Goal: Task Accomplishment & Management: Complete application form

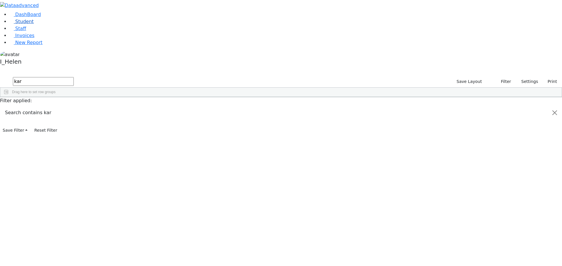
click at [34, 24] on link "Student" at bounding box center [21, 22] width 24 height 6
click at [521, 77] on button "Filter" at bounding box center [522, 81] width 20 height 9
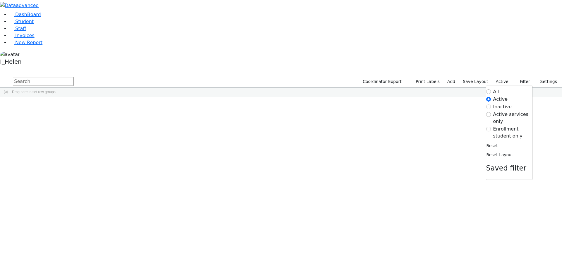
click at [504, 126] on label "Enrollment student only" at bounding box center [512, 133] width 39 height 14
click at [490, 127] on input "Enrollment student only" at bounding box center [488, 129] width 5 height 5
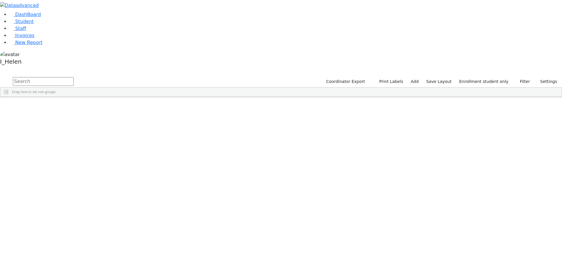
click at [172, 221] on div "Unknown" at bounding box center [155, 225] width 34 height 8
click at [69, 266] on div "[PERSON_NAME]" at bounding box center [52, 270] width 34 height 8
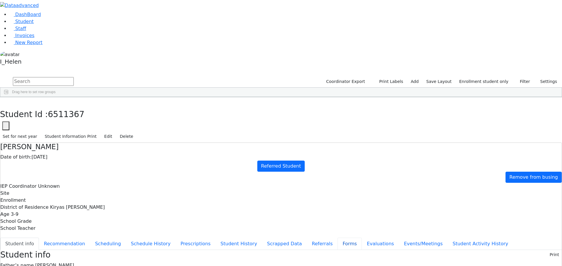
click at [337, 238] on button "Forms" at bounding box center [349, 244] width 24 height 12
type input "[PERSON_NAME]"
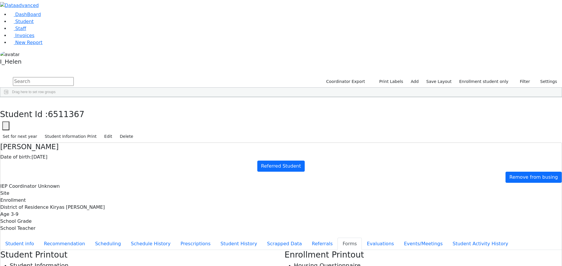
click at [39, 238] on button "Student info" at bounding box center [19, 244] width 39 height 12
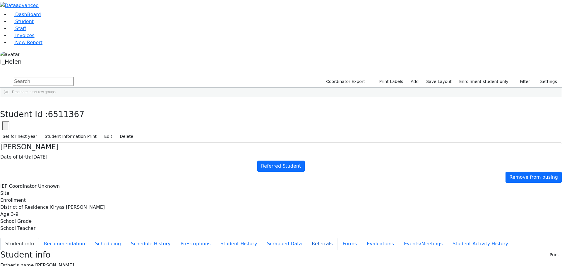
click at [307, 238] on button "Referrals" at bounding box center [322, 244] width 31 height 12
click at [6, 102] on icon "button" at bounding box center [4, 104] width 3 height 4
click at [69, 209] on div "Klein" at bounding box center [52, 213] width 34 height 8
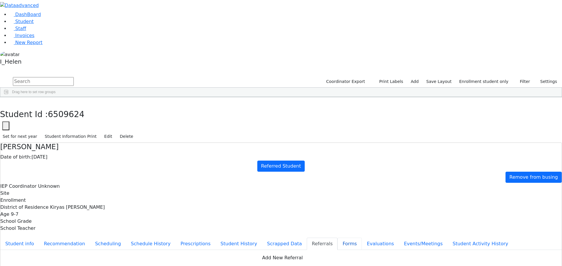
click at [337, 238] on button "Forms" at bounding box center [349, 244] width 24 height 12
type input "[PERSON_NAME]"
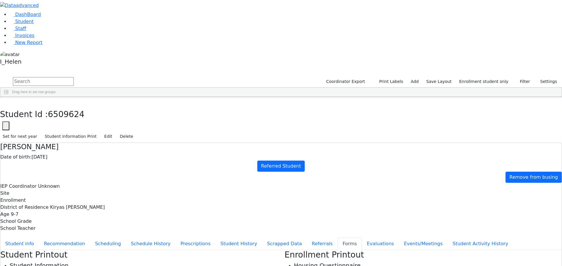
click at [39, 238] on button "Student info" at bounding box center [19, 244] width 39 height 12
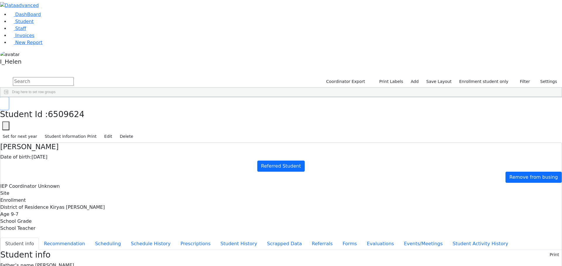
click at [6, 102] on icon "button" at bounding box center [4, 104] width 3 height 4
click at [69, 266] on div "[PERSON_NAME]" at bounding box center [52, 270] width 34 height 8
click at [8, 97] on button "button" at bounding box center [4, 103] width 8 height 12
click at [69, 143] on div "[PERSON_NAME]" at bounding box center [52, 147] width 34 height 8
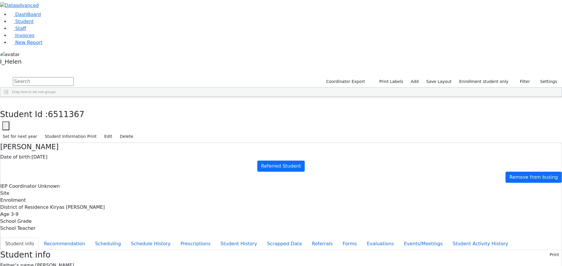
click at [69, 143] on div "[PERSON_NAME]" at bounding box center [52, 147] width 34 height 8
click at [3, 102] on use "button" at bounding box center [3, 102] width 0 height 0
click at [69, 197] on div "[PERSON_NAME]" at bounding box center [52, 201] width 34 height 8
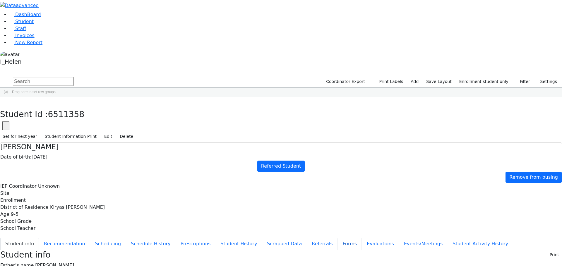
click at [337, 238] on button "Forms" at bounding box center [349, 244] width 24 height 12
type input "[PERSON_NAME]"
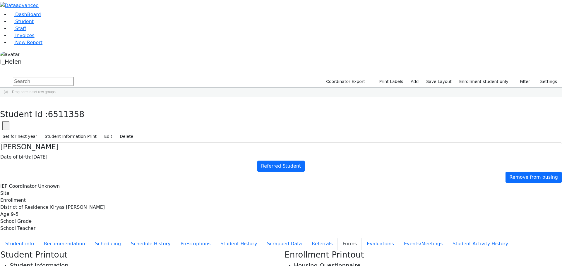
click at [307, 238] on button "Referrals" at bounding box center [322, 244] width 31 height 12
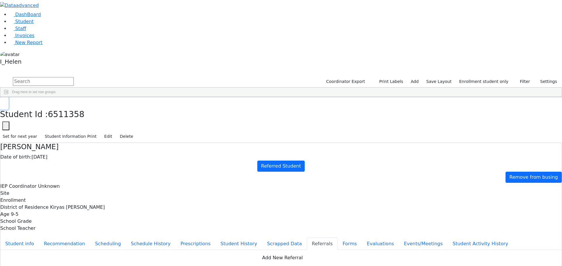
click at [6, 102] on icon "button" at bounding box center [4, 104] width 3 height 4
click at [421, 77] on link "Add" at bounding box center [414, 81] width 13 height 9
select select "18"
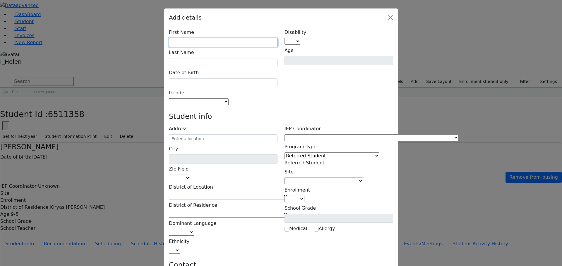
click at [222, 38] on input "text" at bounding box center [223, 42] width 109 height 9
type input "Nichy"
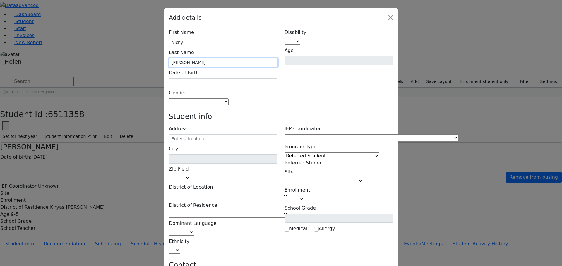
type input "[PERSON_NAME]"
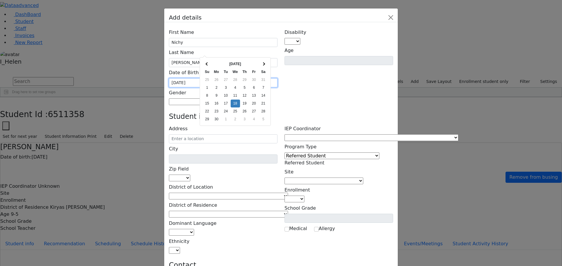
type input "[DATE]"
click at [298, 49] on div "Disability AU DC ED EI ERS HI ID LD MD MR ND OHI OI PD SI SLI TBI VI D Age" at bounding box center [339, 66] width 116 height 79
click at [228, 99] on span at bounding box center [228, 102] width 0 height 6
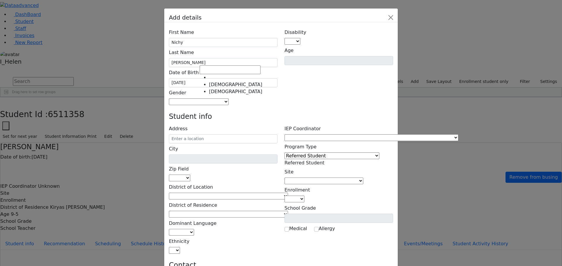
select select "[DEMOGRAPHIC_DATA]"
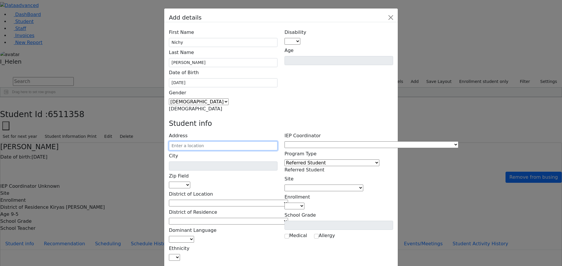
click at [230, 142] on input "text" at bounding box center [223, 146] width 109 height 9
type input "[STREET_ADDRESS][PERSON_NAME]"
click at [249, 142] on input "[STREET_ADDRESS][PERSON_NAME]" at bounding box center [223, 146] width 109 height 9
click at [190, 183] on span at bounding box center [190, 186] width 0 height 6
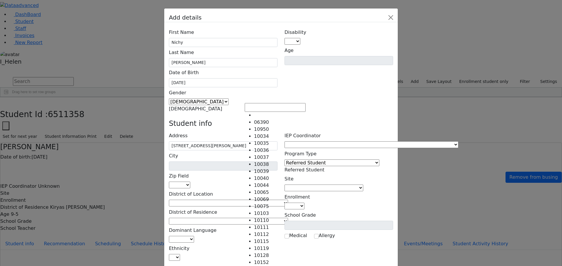
type input "Monroe"
select select "10950"
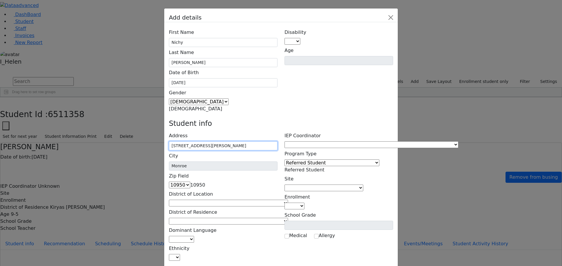
click at [240, 142] on input "[STREET_ADDRESS][PERSON_NAME]" at bounding box center [223, 146] width 109 height 9
type input "[STREET_ADDRESS]"
click at [289, 61] on div "Disability AU DC ED EI ERS HI ID LD MD MR ND OHI OI PD SI SLI TBI VI D Age" at bounding box center [339, 70] width 116 height 86
click at [288, 201] on span at bounding box center [288, 204] width 0 height 6
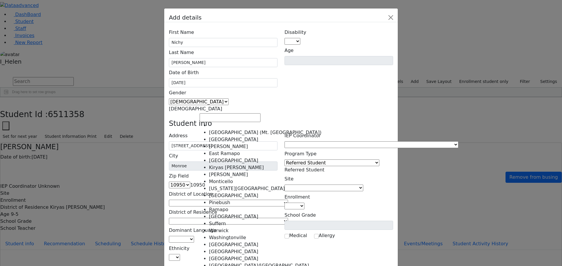
select select "6"
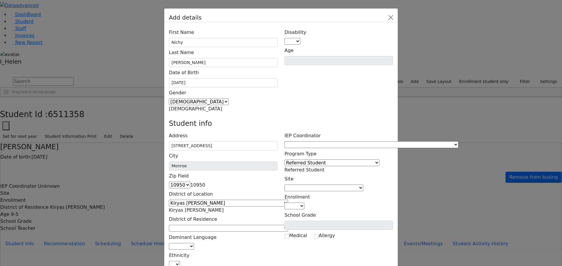
click at [288, 226] on span at bounding box center [288, 229] width 0 height 6
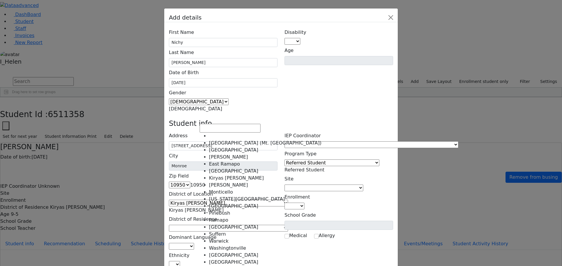
select select "6"
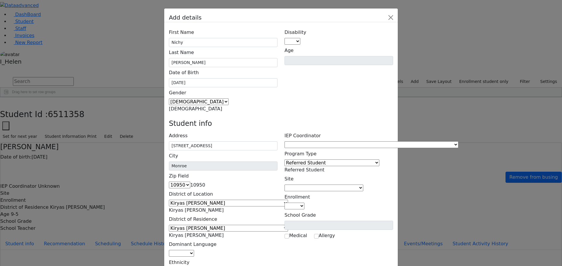
click at [194, 251] on span at bounding box center [194, 254] width 0 height 6
select select "1"
select select "5"
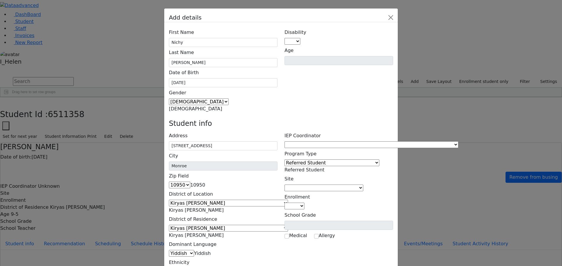
type input "[PERSON_NAME]"
type input "[STREET_ADDRESS]"
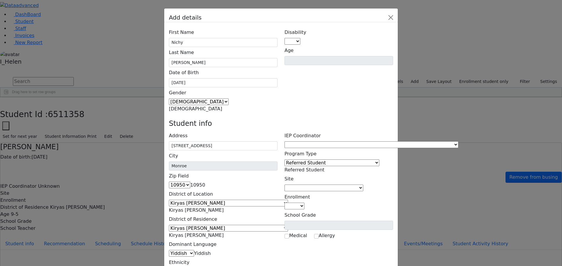
type input "[PHONE_NUMBER]"
type input "[PERSON_NAME]"
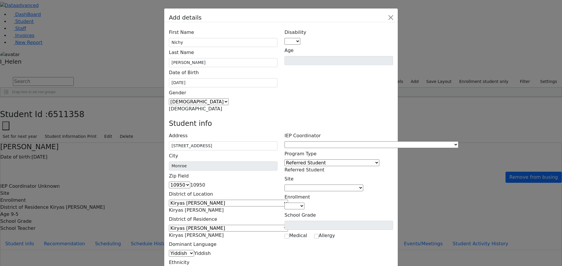
type input "[STREET_ADDRESS]"
type input "[PHONE_NUMBER]"
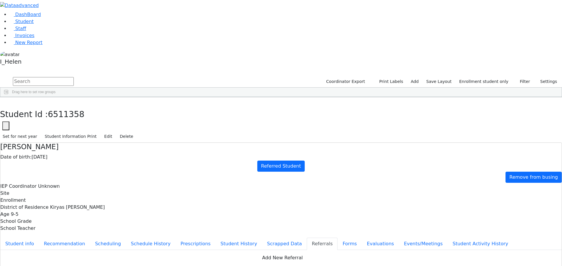
scroll to position [62, 0]
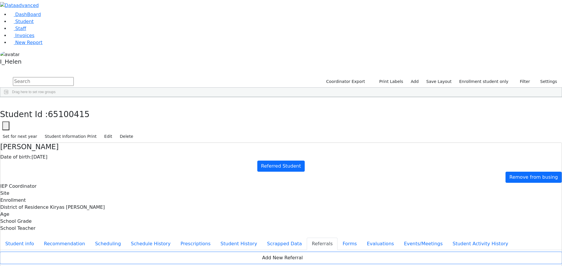
click at [238, 253] on button "Add New Referral" at bounding box center [280, 258] width 561 height 11
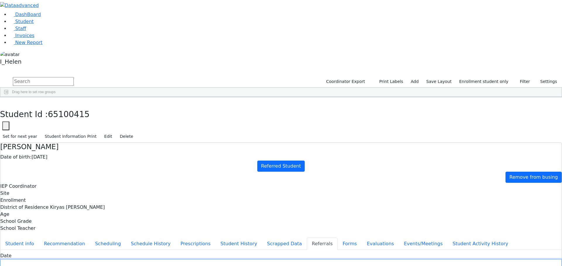
click at [225, 260] on input "text" at bounding box center [280, 264] width 561 height 9
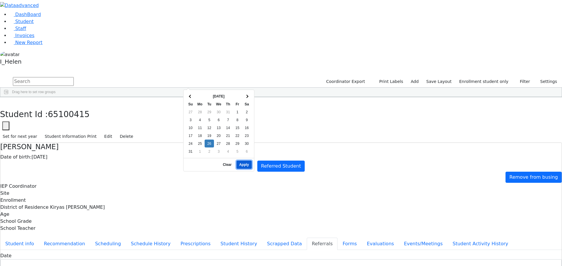
click at [244, 161] on button "Apply" at bounding box center [243, 165] width 15 height 8
type input "[DATE]"
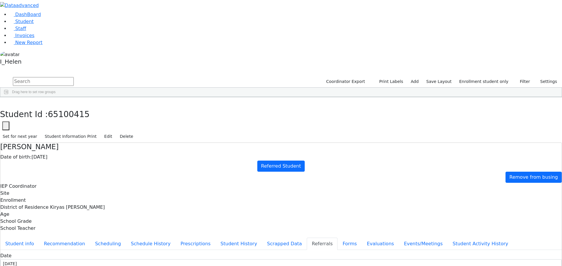
type input "[PERSON_NAME]"
select select "Mother"
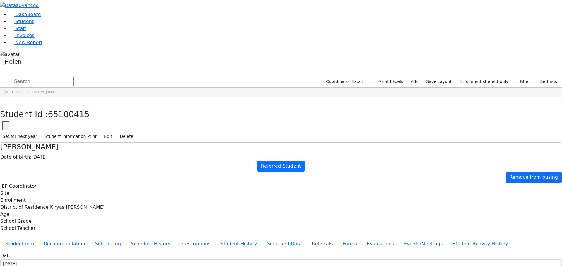
type textarea "[PERSON_NAME] will be attending 11 grade UTA."
type textarea "Nichy has a diagnosis of Cerebral Palsy. [PERSON_NAME] has an unclear speech as…"
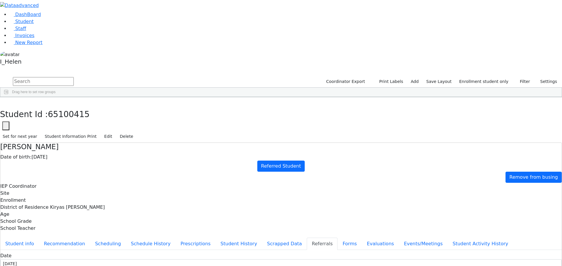
checkbox input "true"
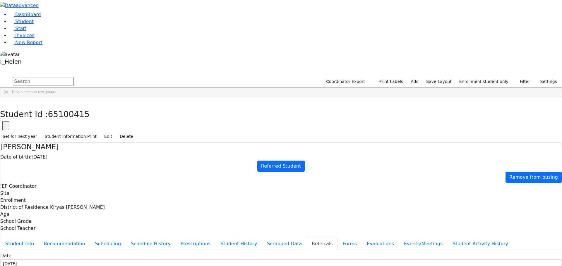
checkbox input "true"
type textarea "Nichy has a diagnosis of Cerebral Palsy. [PERSON_NAME] has an unclear speech as…"
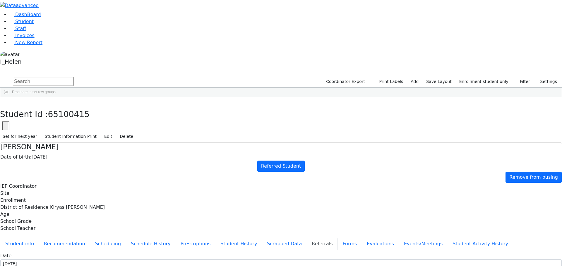
click at [8, 97] on button "button" at bounding box center [4, 103] width 8 height 12
click at [522, 77] on button "Filter" at bounding box center [522, 81] width 20 height 9
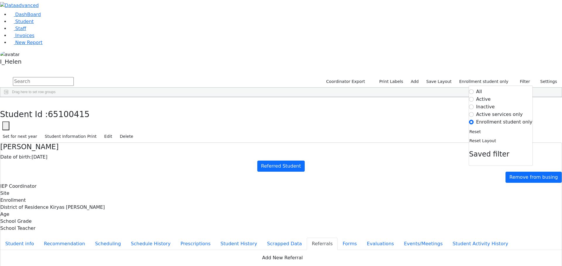
click at [490, 96] on label "Active" at bounding box center [483, 99] width 15 height 7
click at [474, 97] on input "Active" at bounding box center [471, 99] width 5 height 5
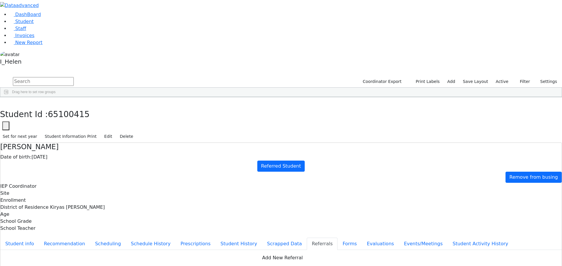
scroll to position [0, 0]
click at [74, 77] on input "text" at bounding box center [43, 81] width 61 height 9
type input "[PERSON_NAME]"
click at [0, 76] on button "submit" at bounding box center [5, 81] width 11 height 11
click at [69, 172] on div "[PERSON_NAME]" at bounding box center [52, 176] width 34 height 8
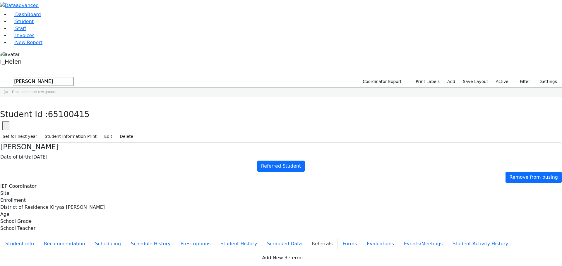
click at [69, 172] on div "[PERSON_NAME]" at bounding box center [52, 176] width 34 height 8
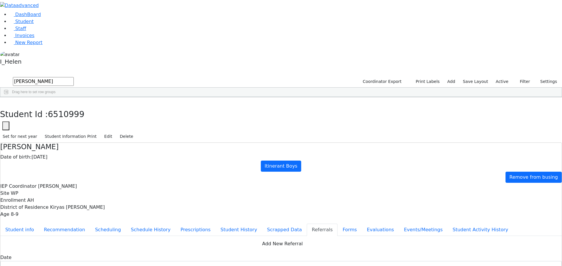
checkbox input "true"
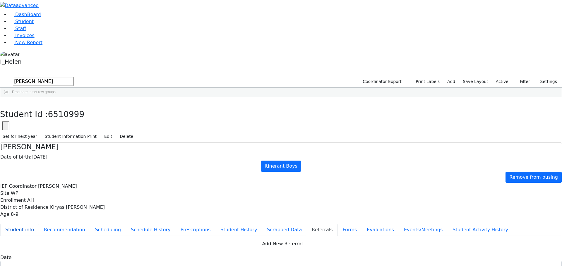
click at [39, 224] on button "Student info" at bounding box center [19, 230] width 39 height 12
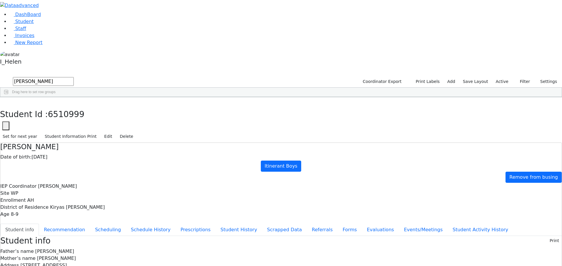
scroll to position [14, 0]
click at [115, 132] on button "Edit" at bounding box center [107, 136] width 13 height 9
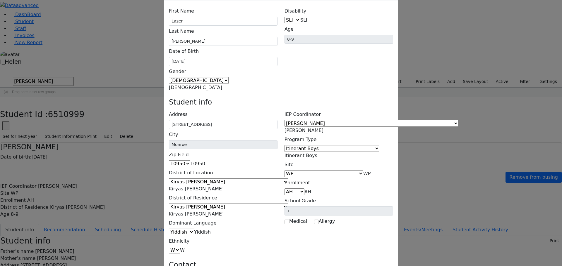
scroll to position [0, 0]
drag, startPoint x: 253, startPoint y: 192, endPoint x: 190, endPoint y: 191, distance: 62.9
type input "[EMAIL_ADDRESS][DOMAIN_NAME]"
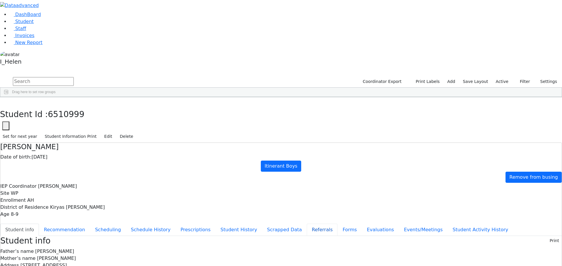
click at [307, 224] on button "Referrals" at bounding box center [322, 230] width 31 height 12
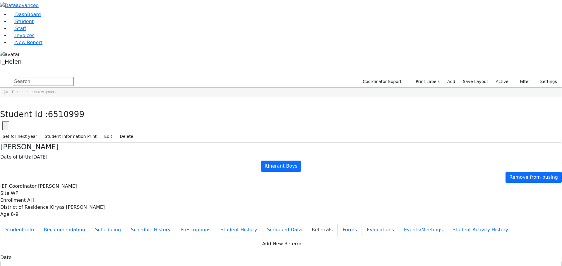
click at [337, 224] on button "Forms" at bounding box center [349, 230] width 24 height 12
type input "[PERSON_NAME]"
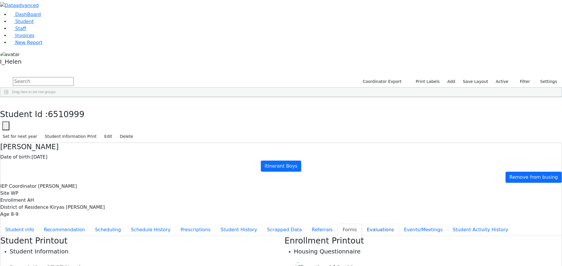
click at [361, 224] on button "Evaluations" at bounding box center [379, 230] width 37 height 12
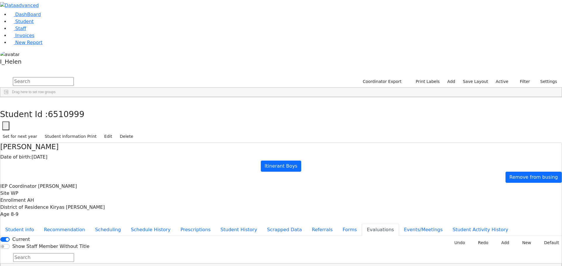
click at [77, 184] on span "[PERSON_NAME]" at bounding box center [57, 187] width 39 height 6
click at [39, 224] on button "Student info" at bounding box center [19, 230] width 39 height 12
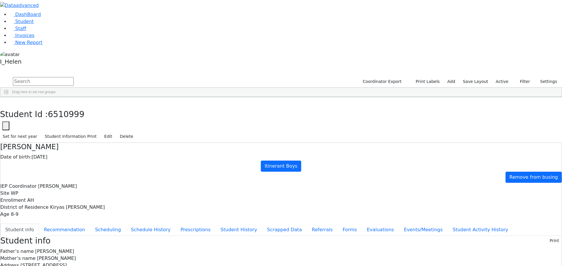
scroll to position [14, 0]
click at [361, 224] on button "Evaluations" at bounding box center [379, 230] width 37 height 12
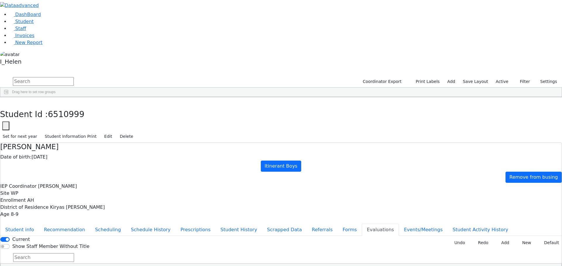
click at [106, 68] on div "Students 491 A 24 K 24 W 24 A 24 K 24 W 24 A" at bounding box center [281, 72] width 562 height 9
click at [3, 102] on use "button" at bounding box center [3, 102] width 0 height 0
click at [74, 77] on input "text" at bounding box center [43, 81] width 61 height 9
click at [69, 107] on div "Stauber" at bounding box center [52, 111] width 34 height 8
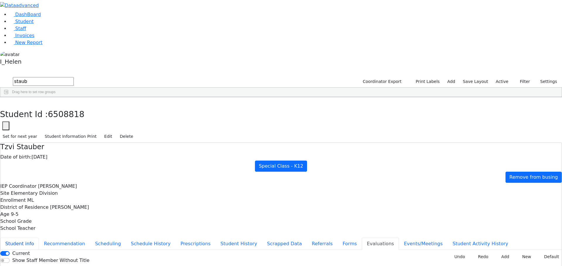
click at [39, 238] on button "Student info" at bounding box center [19, 244] width 39 height 12
click at [113, 97] on div "Student Id : 6508818 Student Id 6508818 Cancel Save Set for next year Student I…" at bounding box center [281, 120] width 562 height 46
click at [8, 97] on button "button" at bounding box center [4, 103] width 8 height 12
drag, startPoint x: 97, startPoint y: 25, endPoint x: 116, endPoint y: 27, distance: 18.8
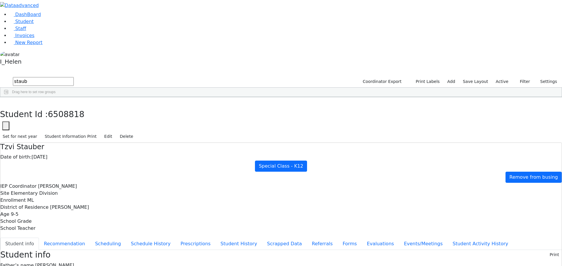
click at [74, 77] on input "staub" at bounding box center [43, 81] width 61 height 9
type input "s"
type input "[PERSON_NAME]"
click at [68, 107] on div "Wollner" at bounding box center [50, 111] width 35 height 8
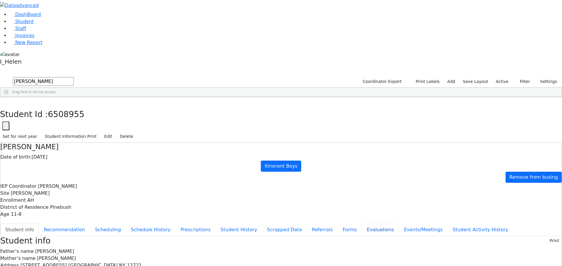
click at [361, 224] on button "Evaluations" at bounding box center [379, 230] width 37 height 12
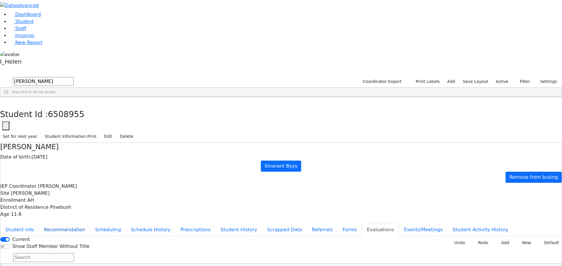
click at [90, 224] on button "Recommendation" at bounding box center [64, 230] width 51 height 12
checkbox input "true"
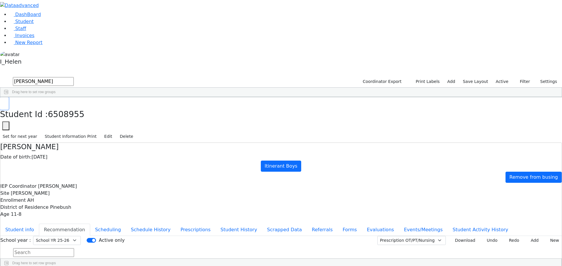
click at [6, 102] on icon "button" at bounding box center [4, 104] width 3 height 4
drag, startPoint x: 68, startPoint y: 21, endPoint x: 61, endPoint y: 22, distance: 6.8
click at [61, 22] on div "DashBoard Student Staff Invoices New Report 1" at bounding box center [281, 153] width 562 height 307
click at [68, 107] on div "Stauber" at bounding box center [50, 111] width 35 height 8
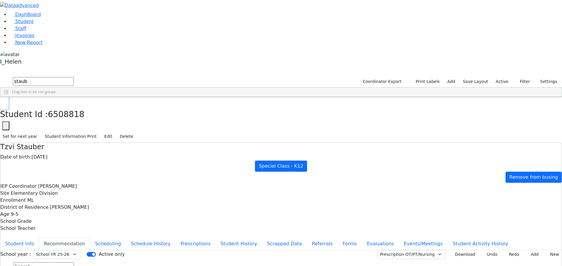
click at [8, 97] on button "button" at bounding box center [4, 103] width 8 height 12
click at [68, 107] on div "Stauber" at bounding box center [50, 111] width 35 height 8
click at [39, 238] on button "Student info" at bounding box center [19, 244] width 39 height 12
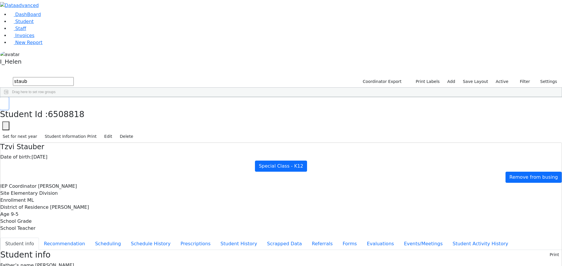
click at [6, 102] on icon "button" at bounding box center [4, 104] width 3 height 4
click at [74, 77] on input "staub" at bounding box center [43, 81] width 61 height 9
click at [74, 77] on input "[PERSON_NAME]" at bounding box center [43, 81] width 61 height 9
type input "s"
click at [74, 77] on input "text" at bounding box center [43, 81] width 61 height 9
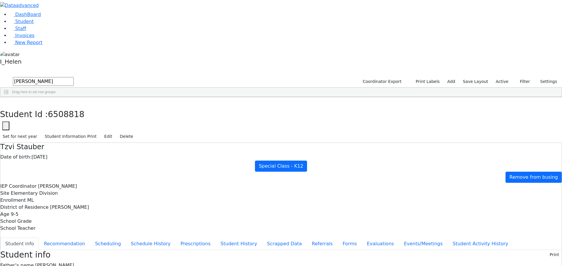
click at [68, 107] on div "Stauber" at bounding box center [50, 111] width 35 height 8
drag, startPoint x: 109, startPoint y: 25, endPoint x: 73, endPoint y: 24, distance: 35.4
click at [73, 76] on form "[PERSON_NAME]" at bounding box center [37, 81] width 74 height 11
type input "nove"
click at [519, 77] on button "Filter" at bounding box center [522, 81] width 20 height 9
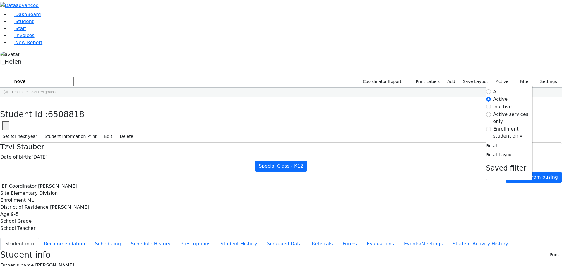
click at [500, 104] on label "Inactive" at bounding box center [502, 107] width 19 height 7
click at [490, 105] on input "Inactive" at bounding box center [488, 107] width 5 height 5
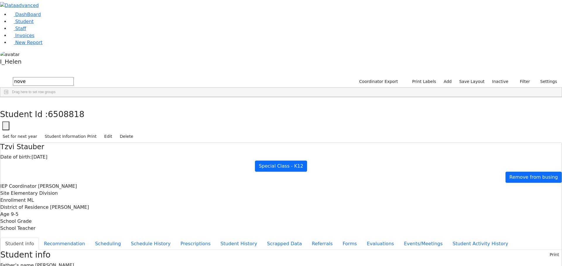
drag, startPoint x: 151, startPoint y: 21, endPoint x: 76, endPoint y: 24, distance: 74.3
click at [74, 76] on form "nove" at bounding box center [37, 81] width 74 height 11
click at [519, 77] on button "Filter" at bounding box center [522, 81] width 20 height 9
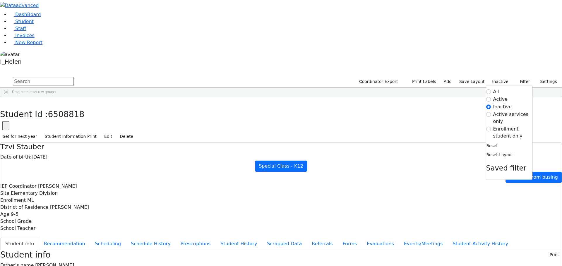
click at [503, 126] on label "Enrollment student only" at bounding box center [512, 133] width 39 height 14
click at [490, 127] on input "Enrollment student only" at bounding box center [488, 129] width 5 height 5
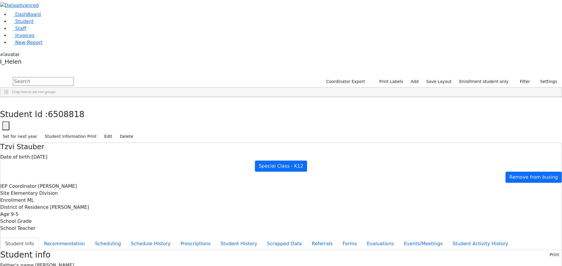
scroll to position [62, 0]
click at [69, 250] on div "Nove" at bounding box center [52, 254] width 34 height 8
click at [307, 238] on button "Referrals" at bounding box center [322, 244] width 31 height 12
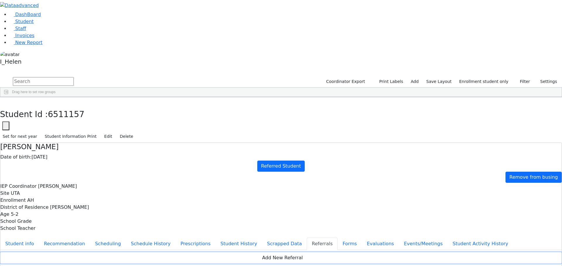
click at [354, 253] on button "Add New Referral" at bounding box center [280, 258] width 561 height 11
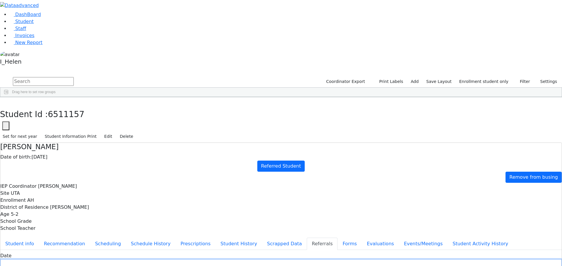
click at [218, 260] on input "text" at bounding box center [280, 264] width 561 height 9
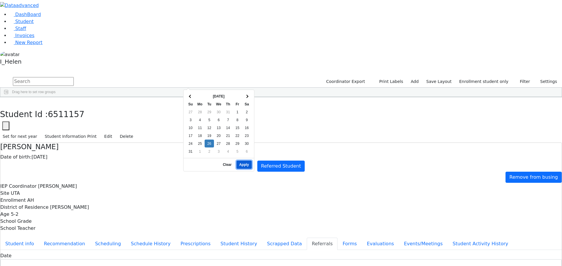
click at [241, 161] on button "Apply" at bounding box center [243, 165] width 15 height 8
type input "[DATE]"
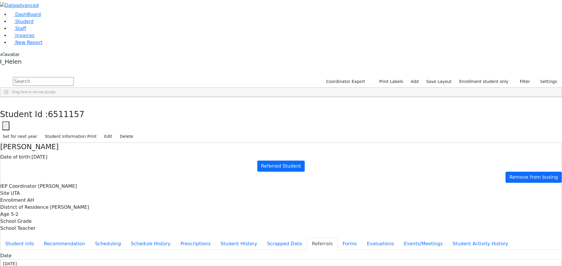
type input "Mrs. Nove"
select select "Mother"
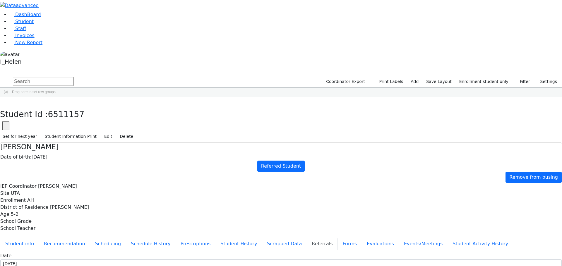
type textarea "[PERSON_NAME] is being referred by the"
click at [8, 97] on button "button" at bounding box center [4, 103] width 8 height 12
click at [523, 77] on button "Filter" at bounding box center [522, 81] width 20 height 9
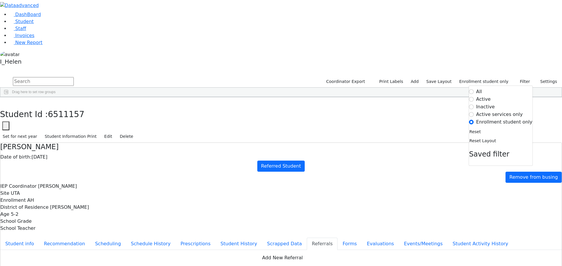
click at [493, 111] on label "Active services only" at bounding box center [499, 114] width 47 height 7
click at [474, 112] on input "Active services only" at bounding box center [471, 114] width 5 height 5
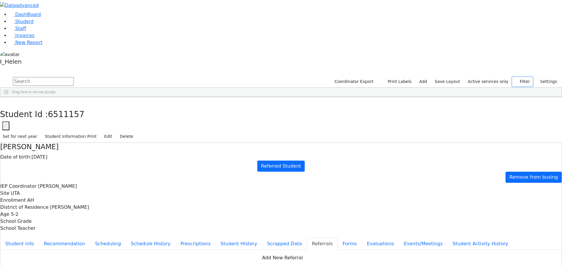
click at [520, 77] on button "Filter" at bounding box center [522, 81] width 20 height 9
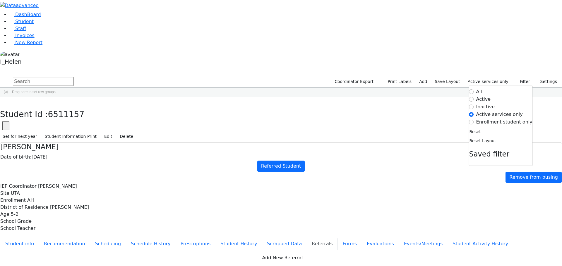
click at [490, 96] on label "Active" at bounding box center [483, 99] width 15 height 7
click at [474, 97] on input "Active" at bounding box center [471, 99] width 5 height 5
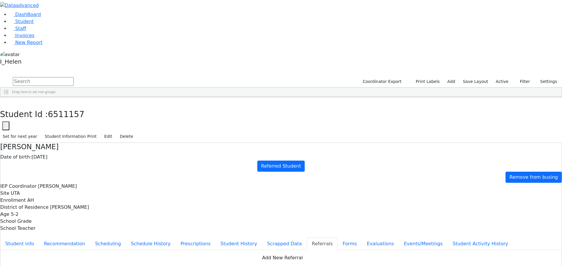
click at [74, 77] on input "text" at bounding box center [43, 81] width 61 height 9
type input "sofer"
click at [0, 76] on button "submit" at bounding box center [5, 81] width 11 height 11
click at [116, 107] on div "6511335 [PERSON_NAME] [DATE] [PERSON_NAME] HR The Preschool Kiryas [PERSON_NAME…" at bounding box center [277, 131] width 555 height 49
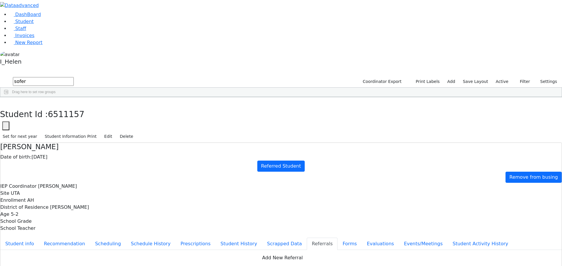
click at [69, 148] on div "Sofer" at bounding box center [52, 152] width 34 height 8
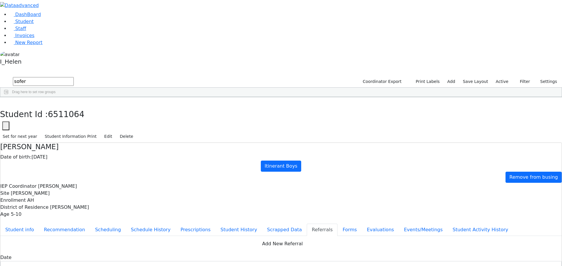
drag, startPoint x: 281, startPoint y: 113, endPoint x: 337, endPoint y: 142, distance: 63.1
drag, startPoint x: 280, startPoint y: 112, endPoint x: 330, endPoint y: 132, distance: 54.2
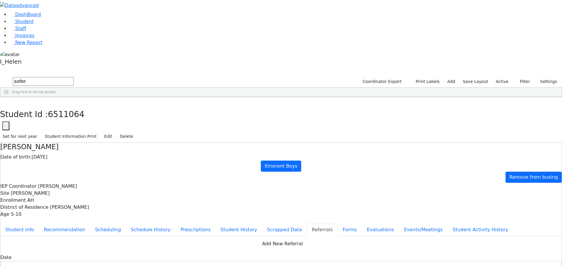
copy div "[PERSON_NAME] has a very unclear speech, [PERSON_NAME] is being referred to the…"
click at [8, 97] on button "button" at bounding box center [4, 103] width 8 height 12
click at [518, 77] on button "Filter" at bounding box center [522, 81] width 20 height 9
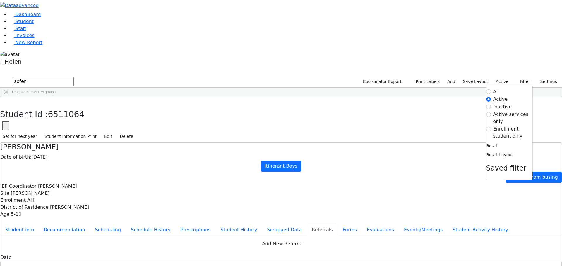
click at [503, 126] on label "Enrollment student only" at bounding box center [512, 133] width 39 height 14
click at [490, 127] on input "Enrollment student only" at bounding box center [488, 129] width 5 height 5
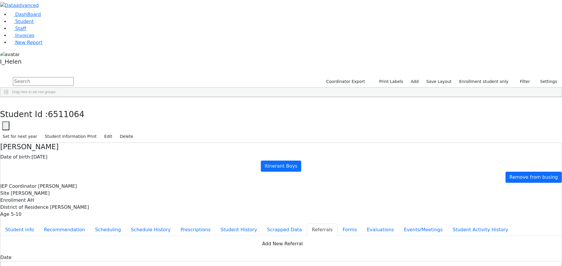
scroll to position [63, 0]
click at [102, 248] on div "[PERSON_NAME]" at bounding box center [85, 252] width 35 height 8
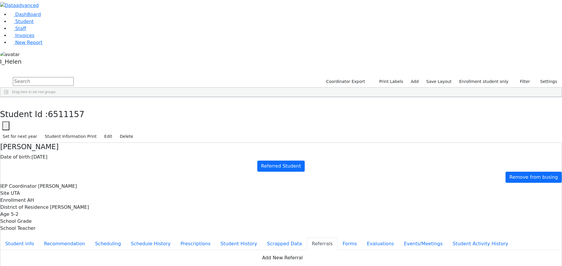
drag, startPoint x: 342, startPoint y: 121, endPoint x: 276, endPoint y: 120, distance: 66.4
paste textarea "[PERSON_NAME] has a very unclear speech, [PERSON_NAME] is being referred to the…"
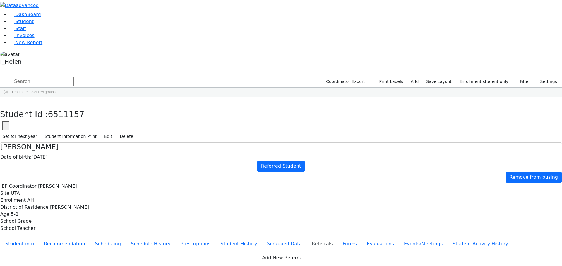
type textarea "[PERSON_NAME] has a very unclear speech, [PERSON_NAME] is being referred to the…"
type textarea "Chiam will be attending UTA."
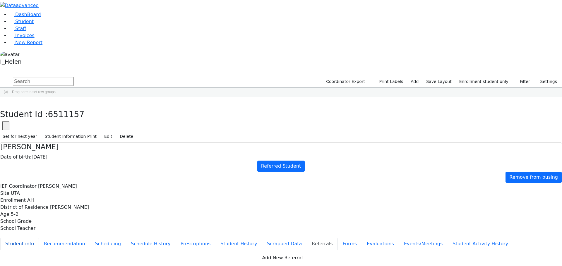
click at [39, 238] on button "Student info" at bounding box center [19, 244] width 39 height 12
click at [307, 238] on button "Referrals" at bounding box center [322, 244] width 31 height 12
click at [6, 102] on icon "button" at bounding box center [4, 104] width 3 height 4
click at [523, 77] on button "Filter" at bounding box center [522, 81] width 20 height 9
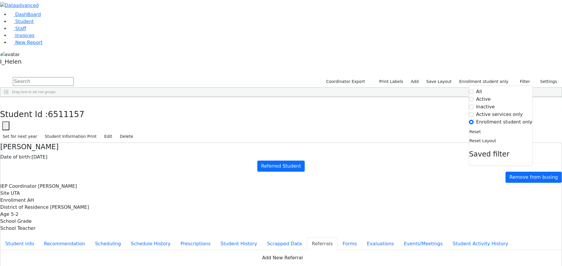
click at [490, 96] on label "Active" at bounding box center [483, 99] width 15 height 7
click at [474, 97] on input "Active" at bounding box center [471, 99] width 5 height 5
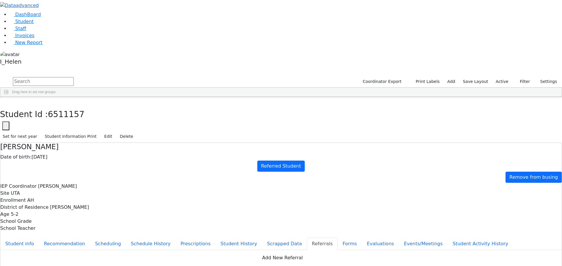
scroll to position [0, 0]
click at [74, 77] on input "text" at bounding box center [43, 81] width 61 height 9
type input "[PERSON_NAME]"
click at [69, 107] on div "Stauber" at bounding box center [52, 111] width 34 height 8
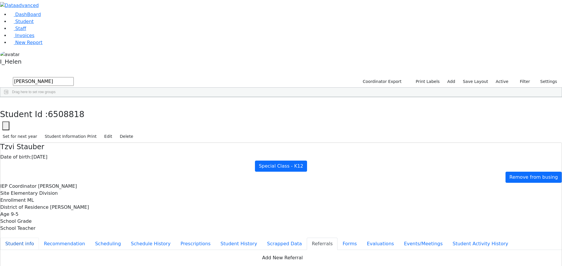
click at [39, 238] on button "Student info" at bounding box center [19, 244] width 39 height 12
click at [6, 102] on icon "button" at bounding box center [4, 104] width 3 height 4
click at [519, 77] on button "Filter" at bounding box center [522, 81] width 20 height 9
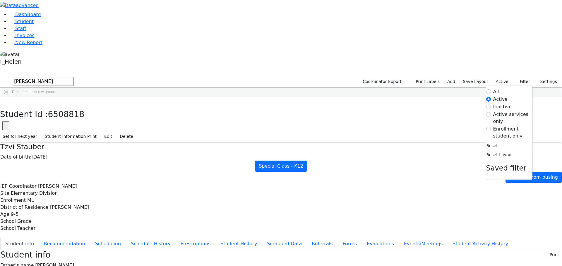
click at [502, 126] on label "Enrollment student only" at bounding box center [512, 133] width 39 height 14
click at [490, 127] on input "Enrollment student only" at bounding box center [488, 129] width 5 height 5
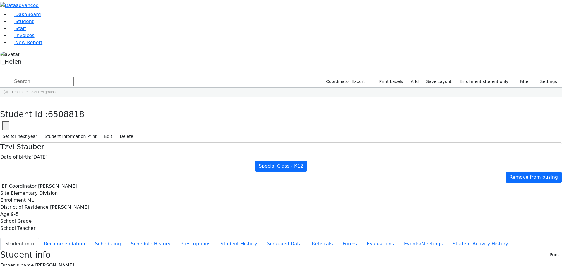
scroll to position [63, 0]
click at [68, 248] on div "Nove" at bounding box center [50, 252] width 35 height 8
click at [307, 238] on button "Referrals" at bounding box center [322, 244] width 31 height 12
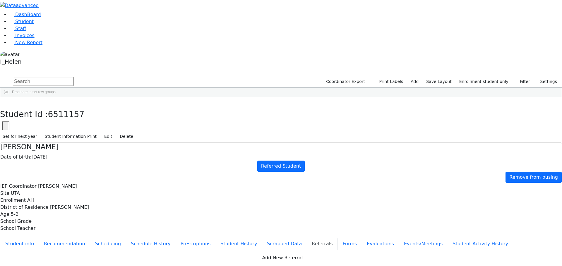
type textarea "[PERSON_NAME] has a very unclear speech as well as fine motor delay. [GEOGRAPHI…"
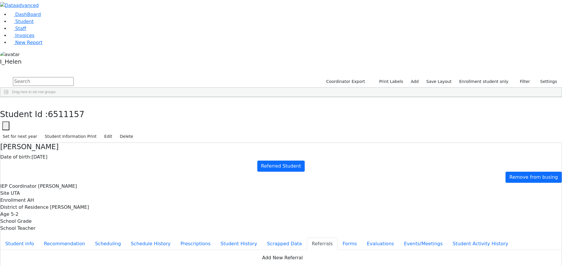
checkbox input "true"
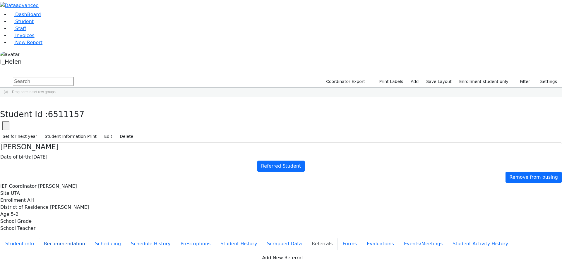
click at [90, 238] on button "Recommendation" at bounding box center [64, 244] width 51 height 12
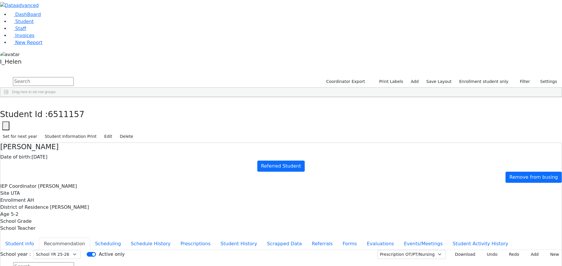
checkbox input "true"
click at [81, 250] on select "Select School YR Summer YR 25 School YR 25-26 Summer YR 25 School YR 24-25 Summ…" at bounding box center [57, 254] width 48 height 9
select select "210"
click at [81, 250] on select "Select School YR Summer YR 25 School YR 25-26 Summer YR 25 School YR 24-25 Summ…" at bounding box center [57, 254] width 48 height 9
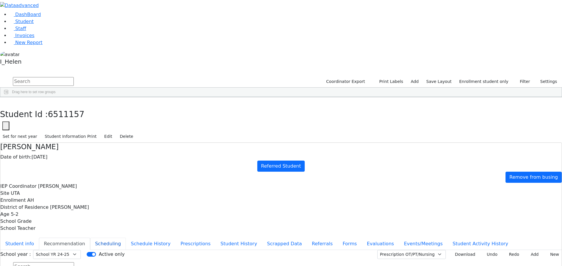
click at [126, 238] on button "Scheduling" at bounding box center [108, 244] width 36 height 12
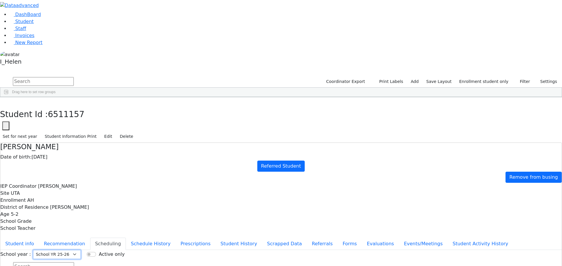
click at [81, 250] on select "Select School YR Summer YR 25 School YR 25-26 Summer YR 25 School YR 24-25 Summ…" at bounding box center [57, 254] width 48 height 9
select select "210"
click at [81, 250] on select "Select School YR Summer YR 25 School YR 25-26 Summer YR 25 School YR 24-25 Summ…" at bounding box center [57, 254] width 48 height 9
click at [90, 238] on button "Recommendation" at bounding box center [64, 244] width 51 height 12
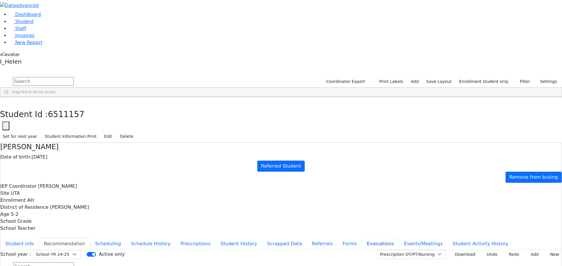
click at [361, 238] on button "Evaluations" at bounding box center [379, 244] width 37 height 12
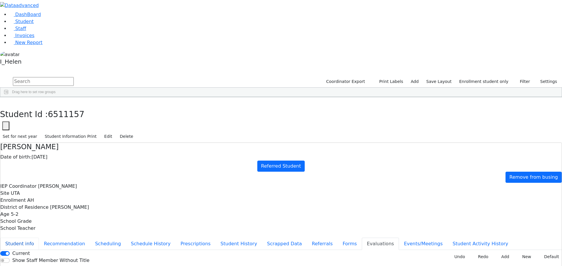
click at [39, 238] on button "Student info" at bounding box center [19, 244] width 39 height 12
click at [16, 45] on span "New Report" at bounding box center [28, 43] width 27 height 6
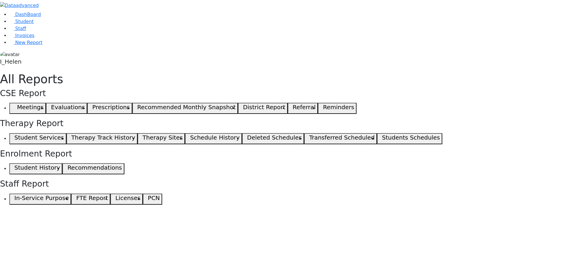
click at [14, 107] on icon "button" at bounding box center [13, 108] width 3 height 3
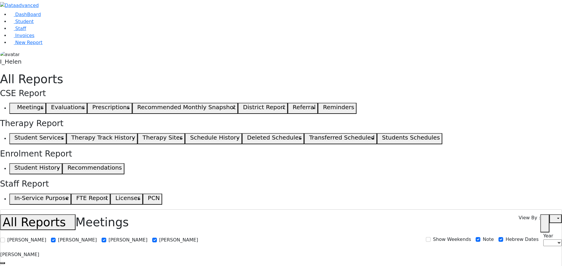
select select
click at [20, 24] on span "Student" at bounding box center [24, 22] width 18 height 6
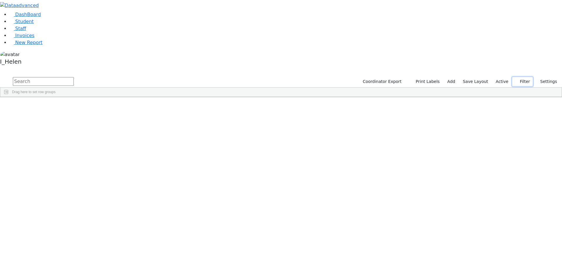
click at [522, 77] on button "Filter" at bounding box center [522, 81] width 20 height 9
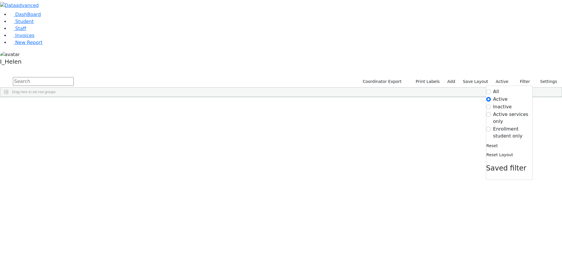
click at [514, 126] on label "Enrollment student only" at bounding box center [512, 133] width 39 height 14
click at [490, 127] on input "Enrollment student only" at bounding box center [488, 129] width 5 height 5
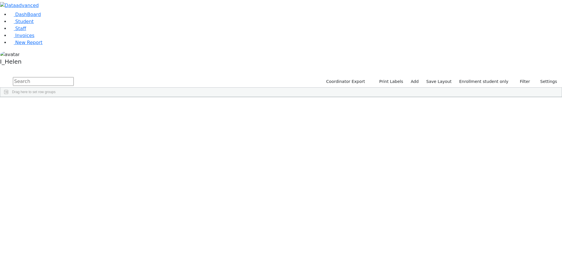
scroll to position [58, 0]
click at [69, 253] on div "Nove" at bounding box center [52, 257] width 34 height 8
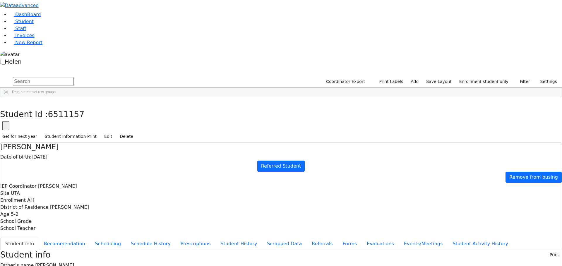
scroll to position [17, 0]
click at [8, 97] on button "button" at bounding box center [4, 103] width 8 height 12
click at [520, 77] on button "Filter" at bounding box center [522, 81] width 20 height 9
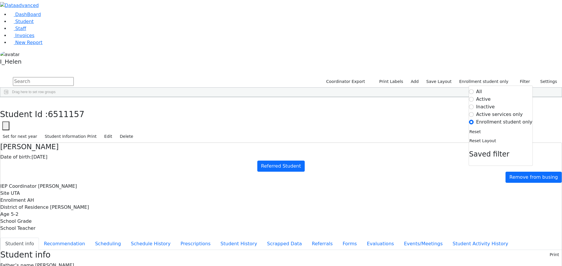
click at [487, 96] on label "Active" at bounding box center [483, 99] width 15 height 7
click at [474, 97] on input "Active" at bounding box center [471, 99] width 5 height 5
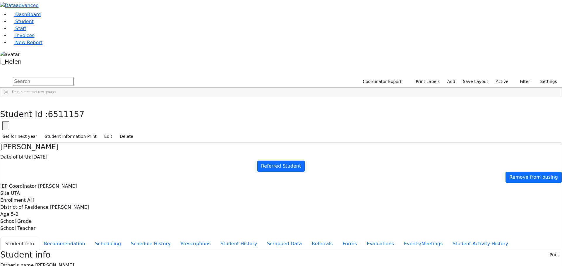
click at [74, 77] on input "text" at bounding box center [43, 81] width 61 height 9
type input "staub"
click at [69, 107] on div "Stauber" at bounding box center [52, 111] width 34 height 8
click at [307, 238] on button "Referrals" at bounding box center [322, 244] width 31 height 12
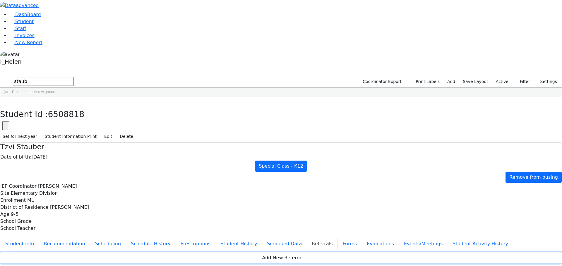
click at [358, 253] on button "Add New Referral" at bounding box center [280, 258] width 561 height 11
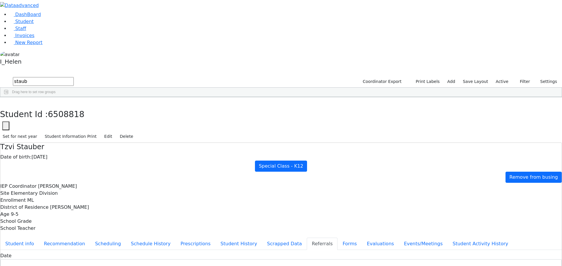
paste textarea "[PERSON_NAME] has a very unclear speech, [PERSON_NAME] is being referred to the…"
drag, startPoint x: 292, startPoint y: 110, endPoint x: 289, endPoint y: 109, distance: 4.0
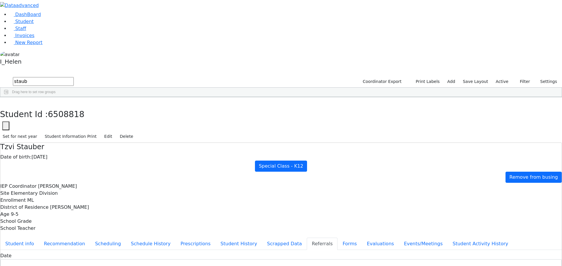
type textarea "Tzvi has a diangosis of DOwns Syndrome, Tzvi is being referred to the Kiryas Jo…"
type textarea "Tzvis is attending the KJPS."
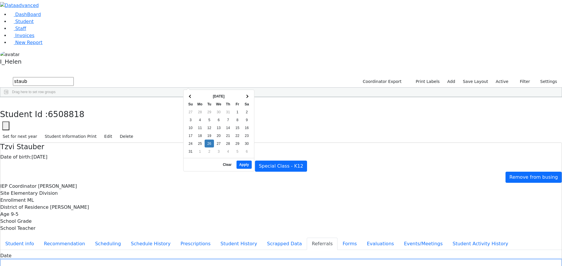
click at [211, 260] on input "text" at bounding box center [280, 264] width 561 height 9
type input "12/26/2024"
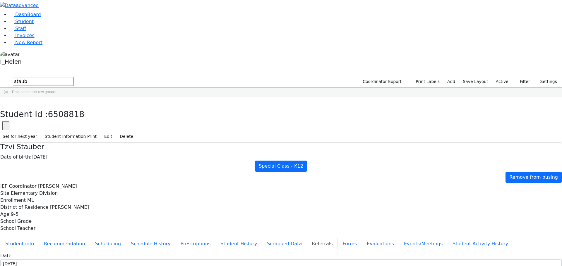
type input "Mrs. Mendlowitz"
select select "Legal Guardian"
click at [39, 238] on button "Student info" at bounding box center [19, 244] width 39 height 12
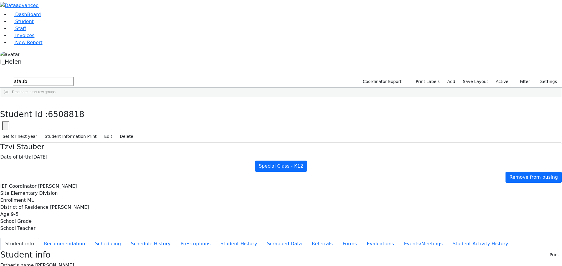
scroll to position [41, 0]
